Goal: Information Seeking & Learning: Learn about a topic

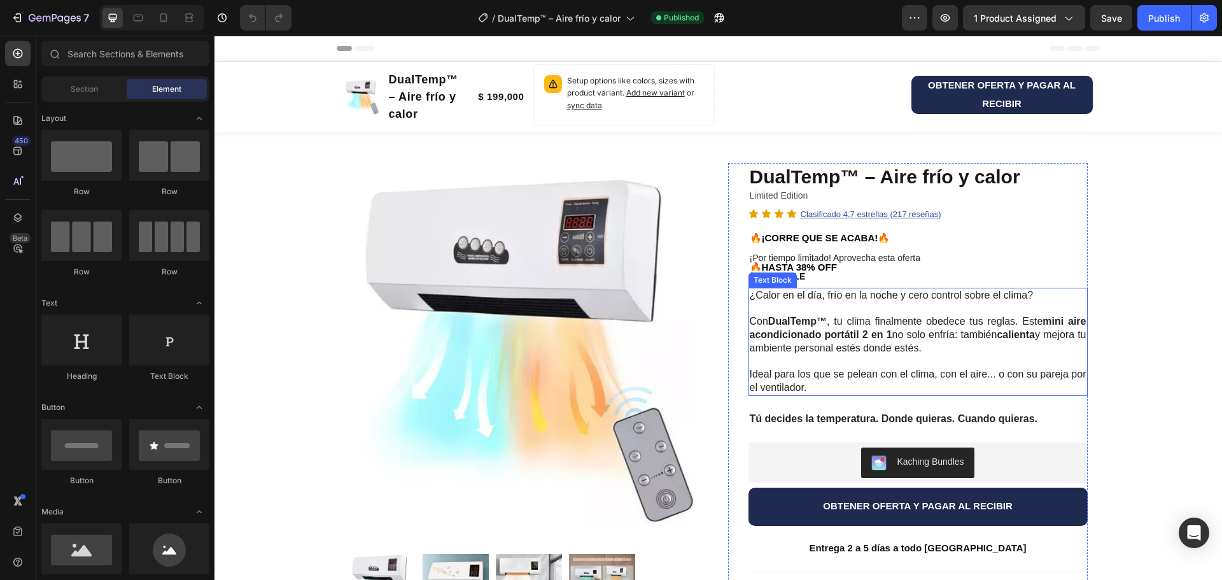
click at [834, 333] on strong "mini aire acondicionado portátil 2 en 1" at bounding box center [918, 328] width 337 height 24
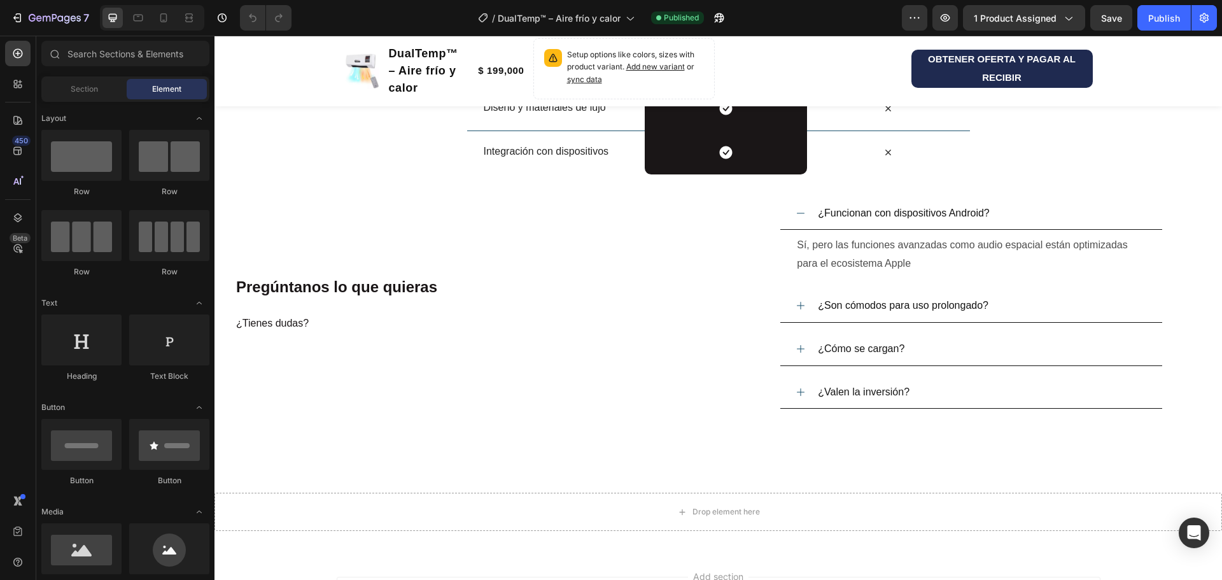
scroll to position [2050, 0]
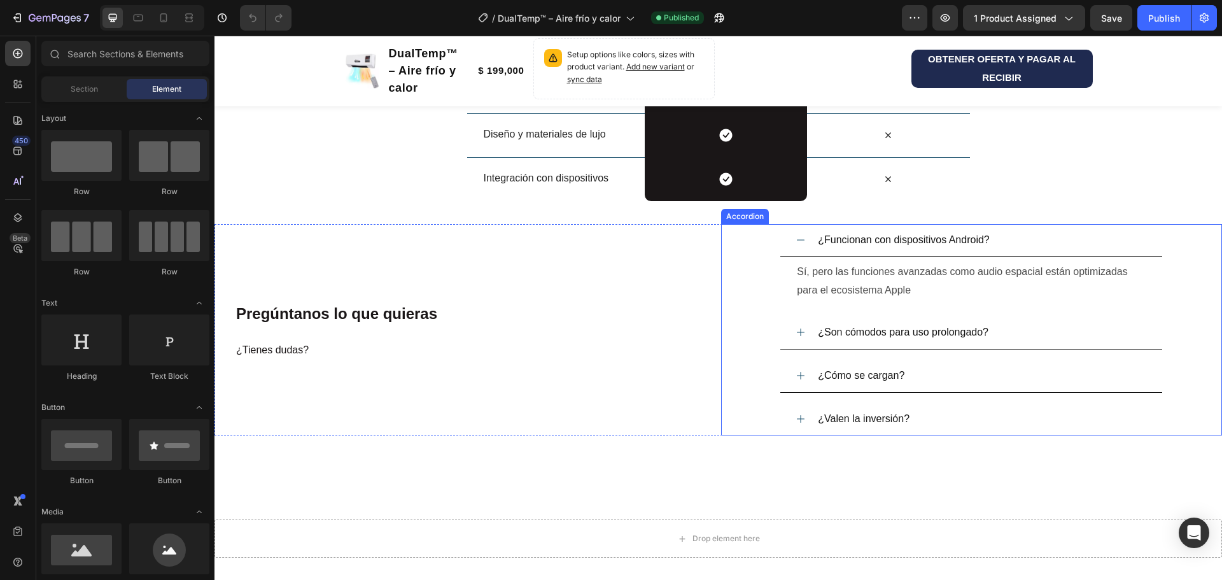
click at [832, 241] on span "¿Funcionan con dispositivos Android?" at bounding box center [904, 239] width 172 height 11
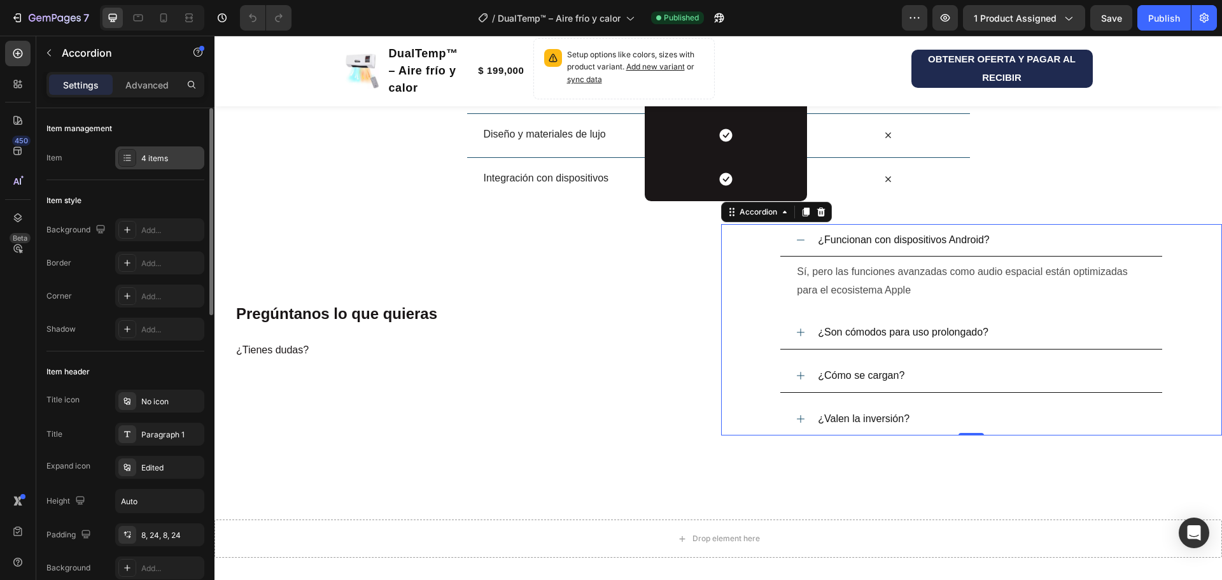
click at [162, 157] on div "4 items" at bounding box center [171, 158] width 60 height 11
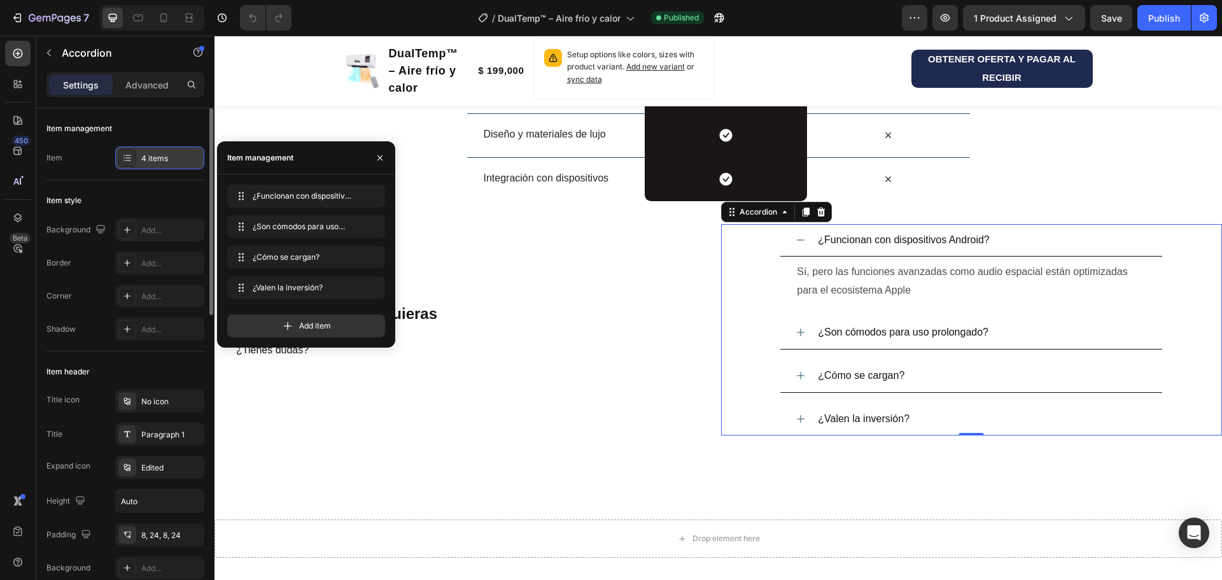
click at [162, 157] on div "4 items" at bounding box center [171, 158] width 60 height 11
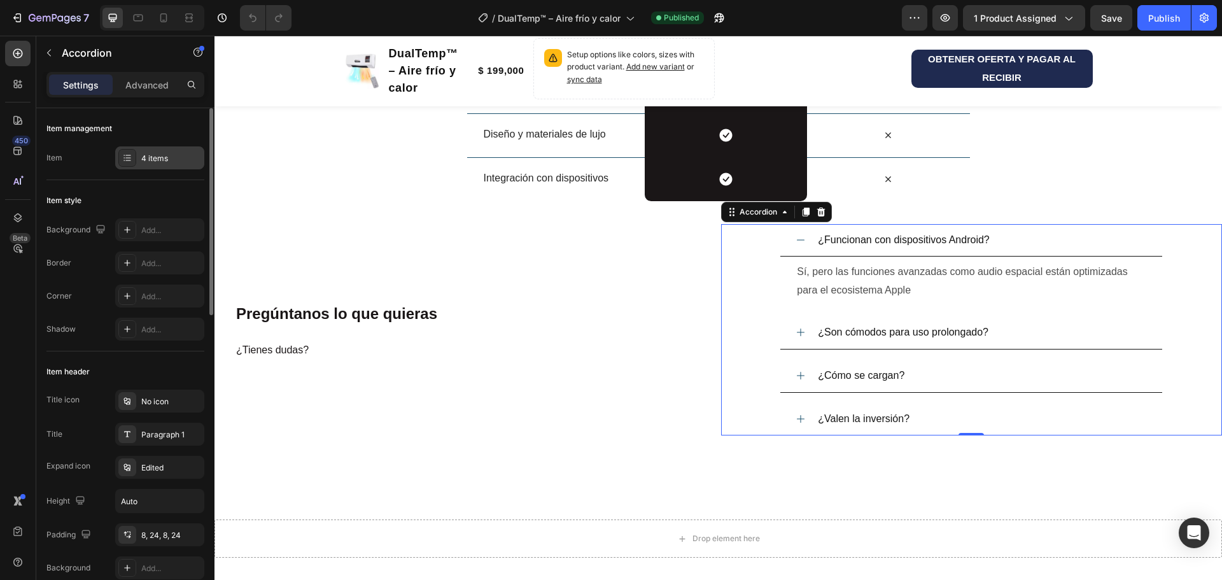
click at [162, 157] on div "4 items" at bounding box center [171, 158] width 60 height 11
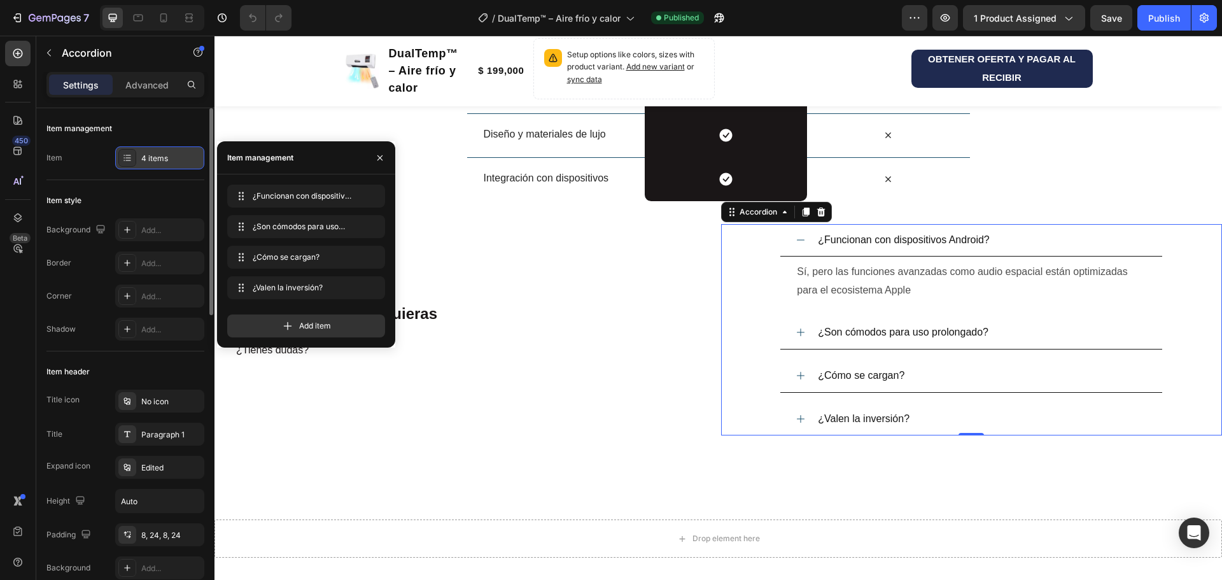
click at [120, 158] on div at bounding box center [127, 158] width 18 height 18
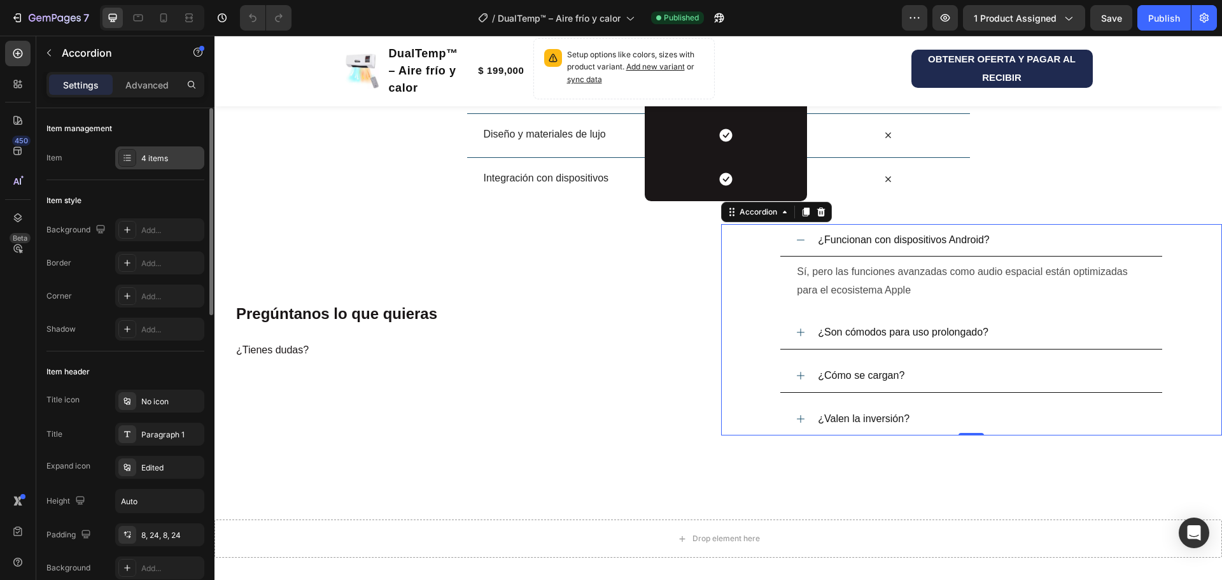
click at [122, 158] on div at bounding box center [127, 158] width 18 height 18
click at [149, 432] on div "Paragraph 1" at bounding box center [171, 434] width 60 height 11
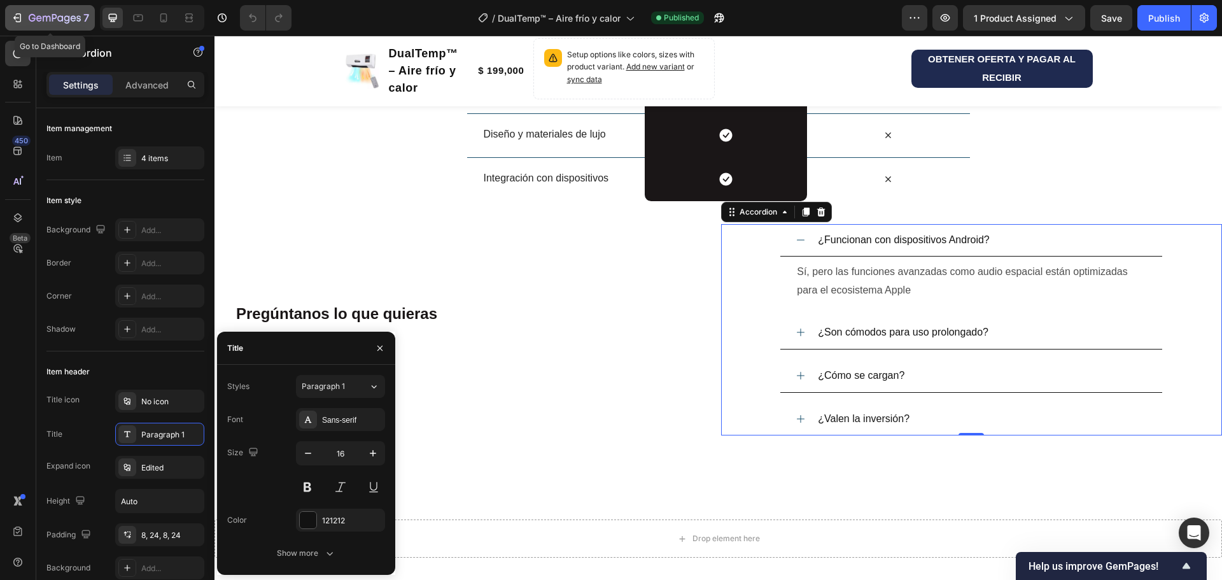
click at [48, 12] on div "7" at bounding box center [59, 17] width 60 height 15
